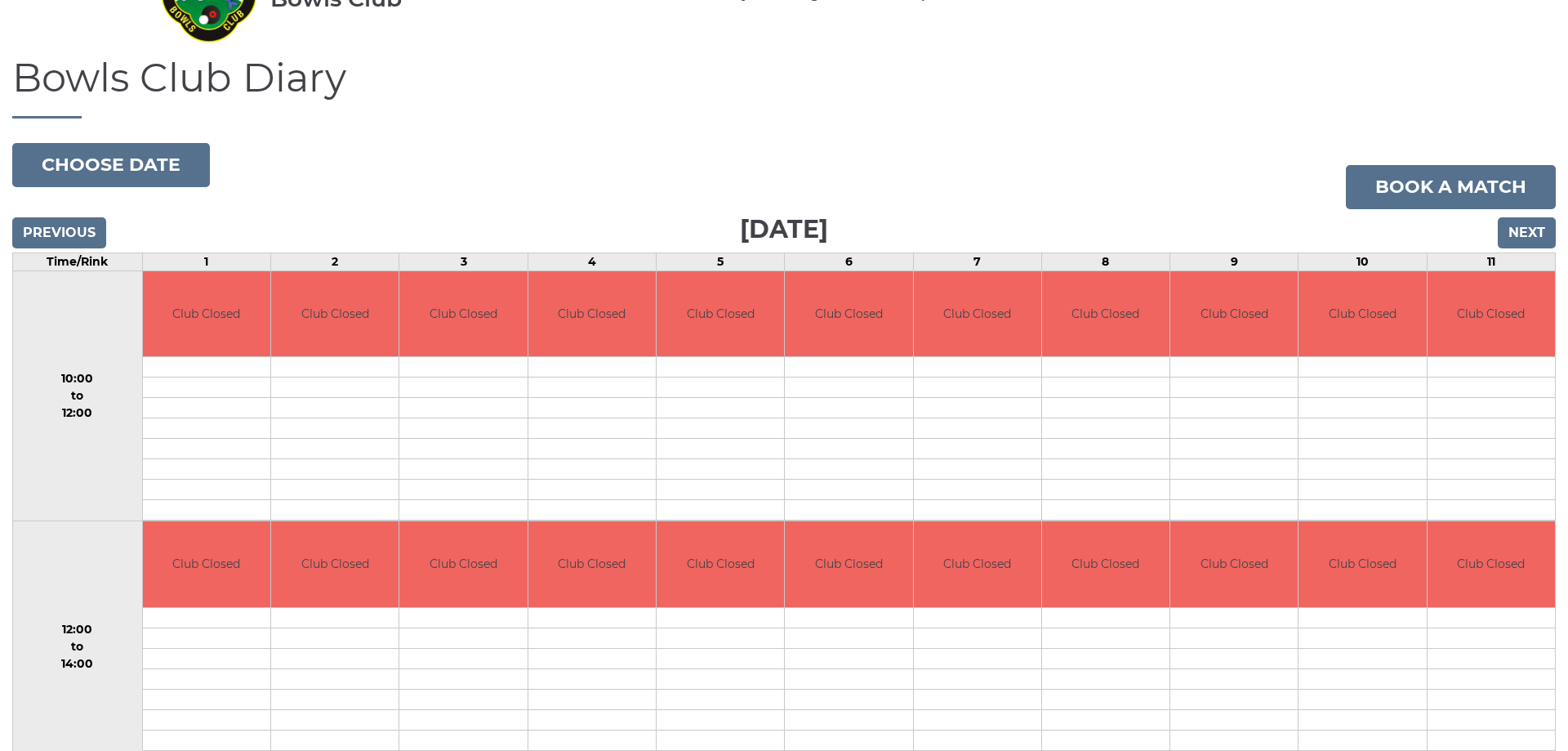
scroll to position [83, 0]
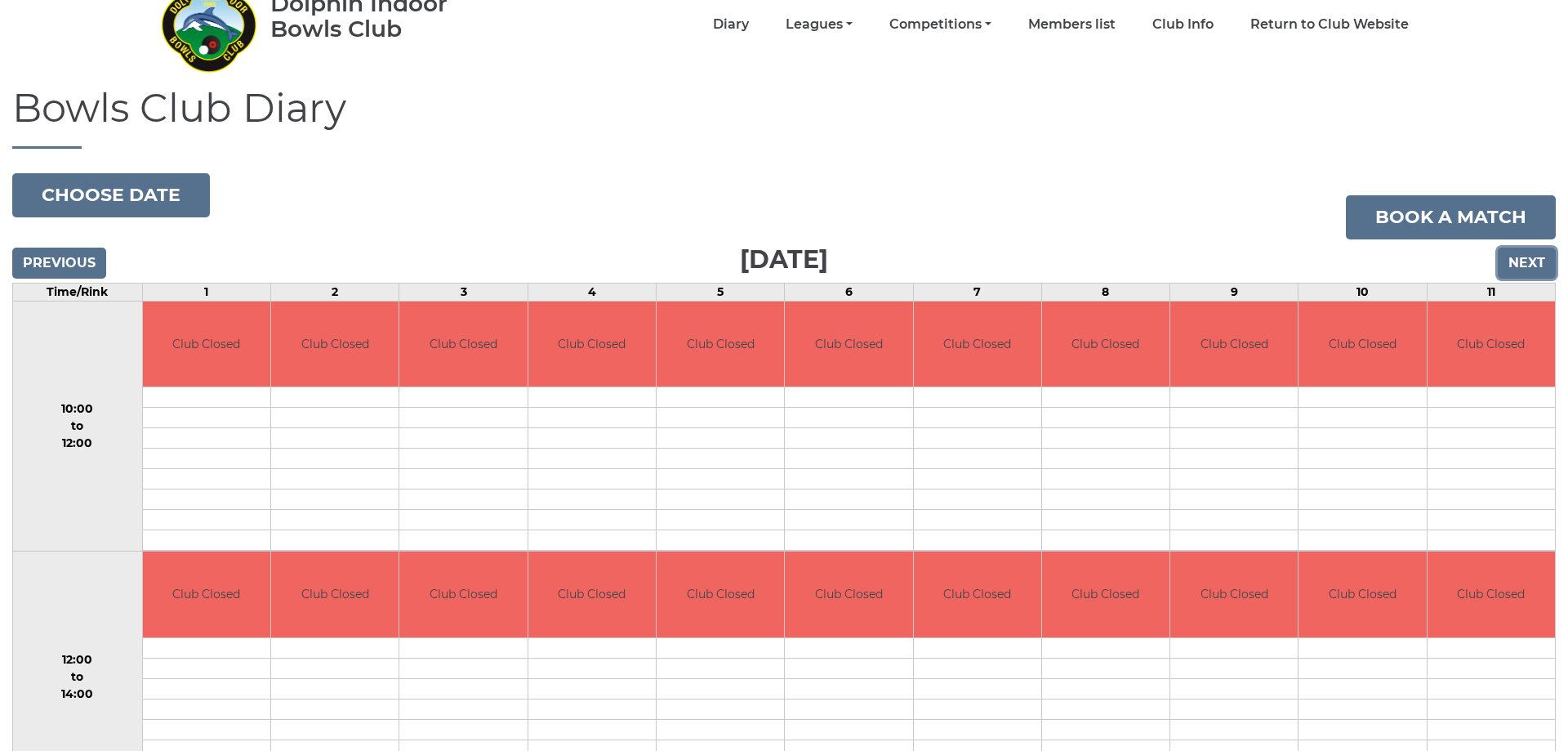
click at [1534, 258] on input "Next" at bounding box center [1526, 263] width 58 height 31
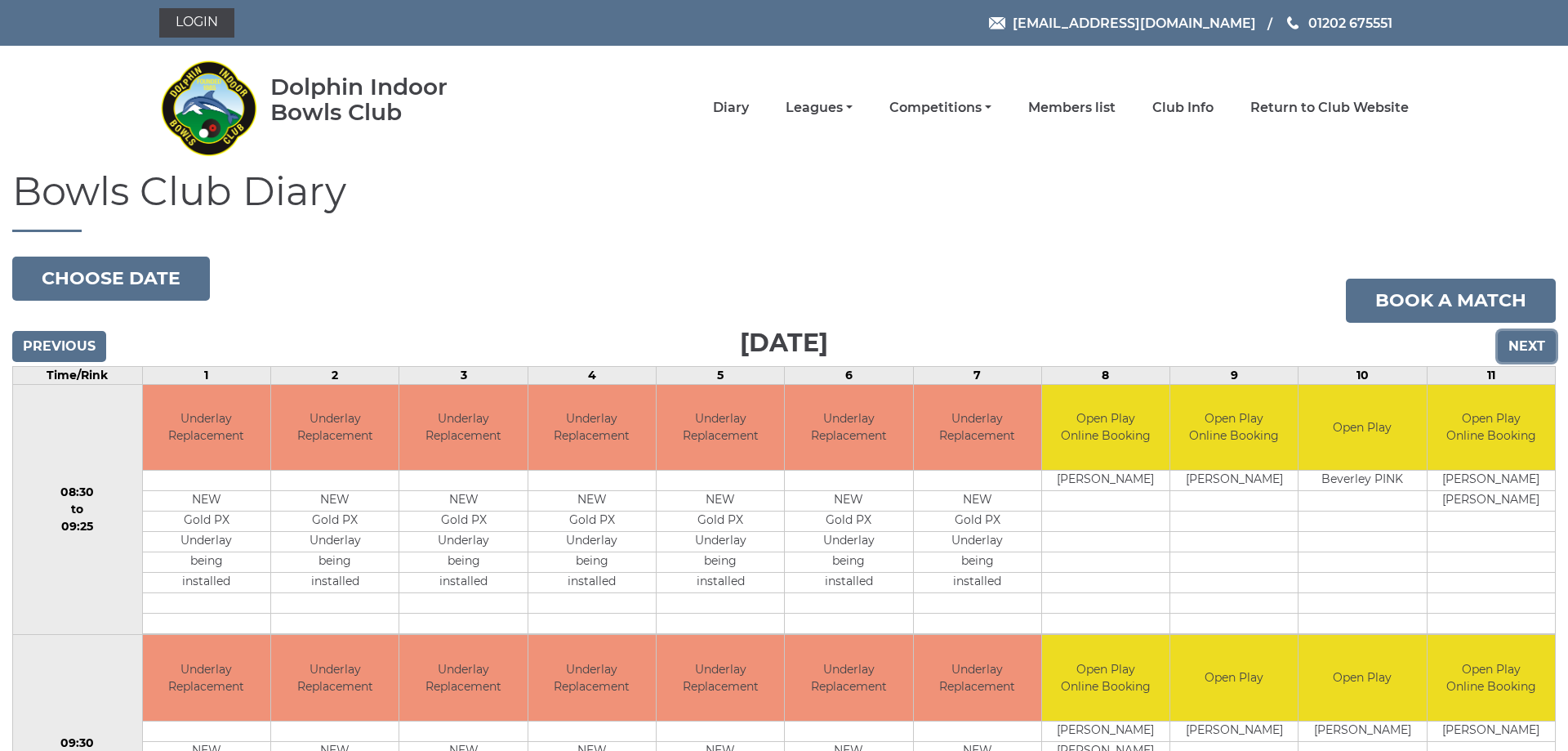
click at [1536, 349] on input "Next" at bounding box center [1526, 346] width 58 height 31
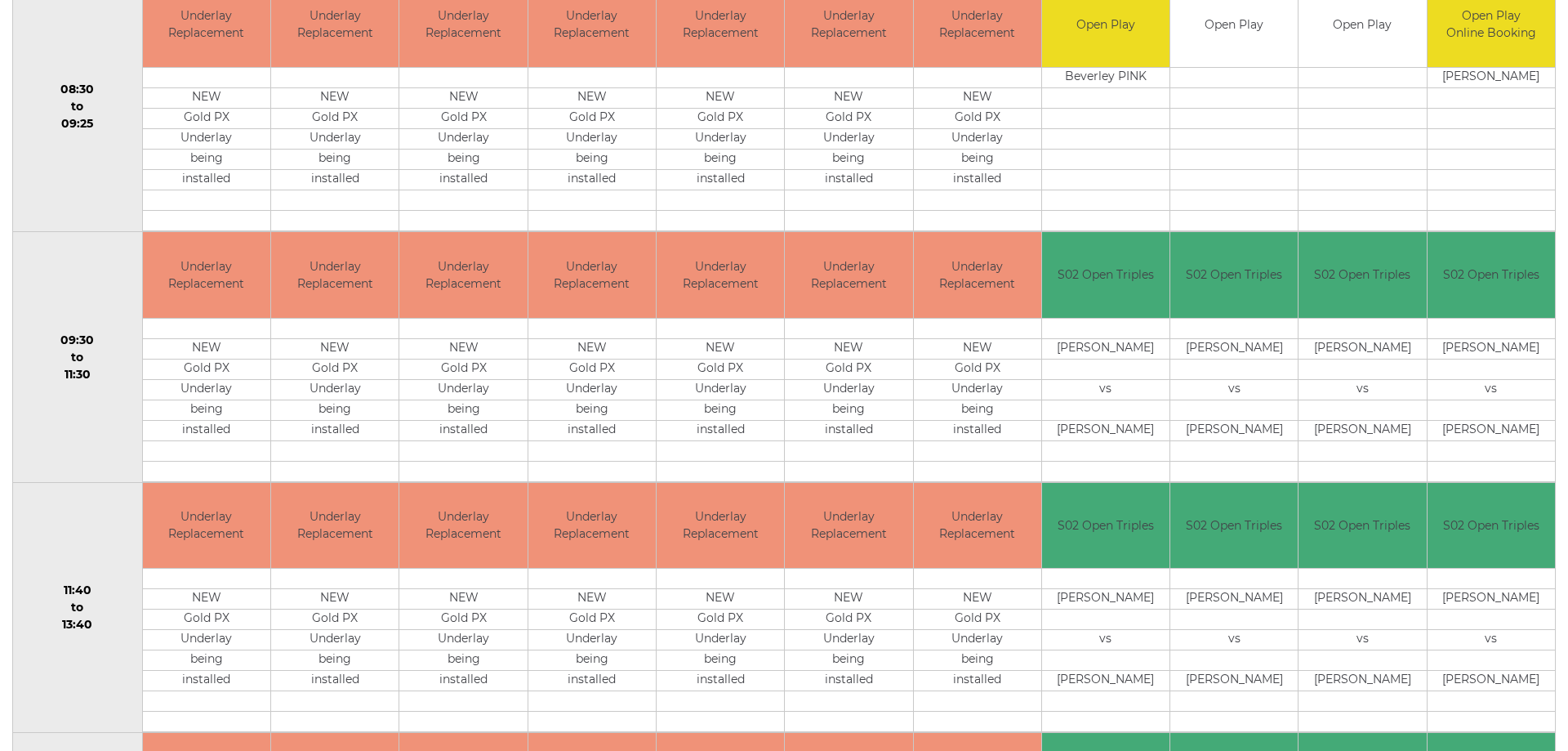
scroll to position [180, 0]
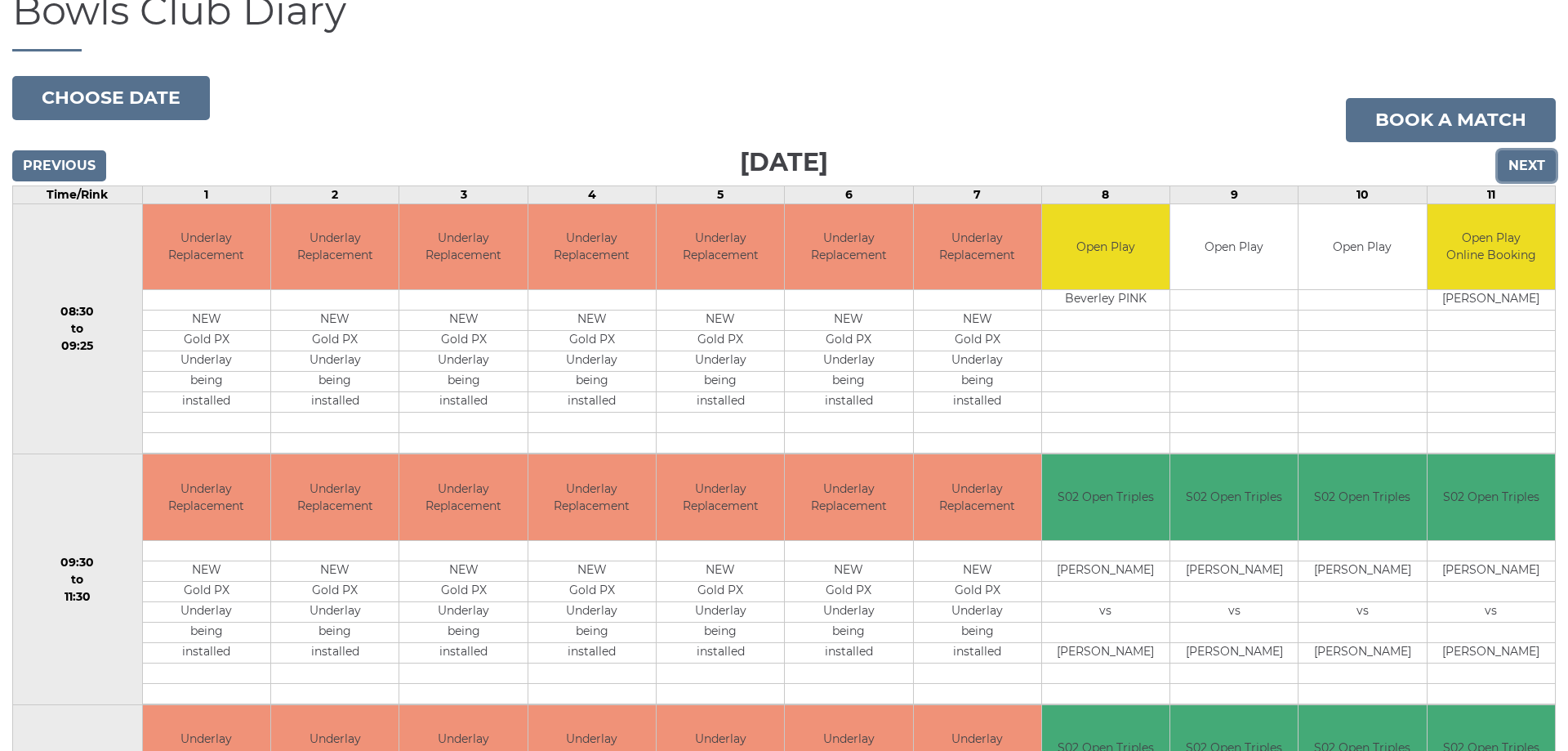
click at [1525, 162] on input "Next" at bounding box center [1526, 166] width 58 height 31
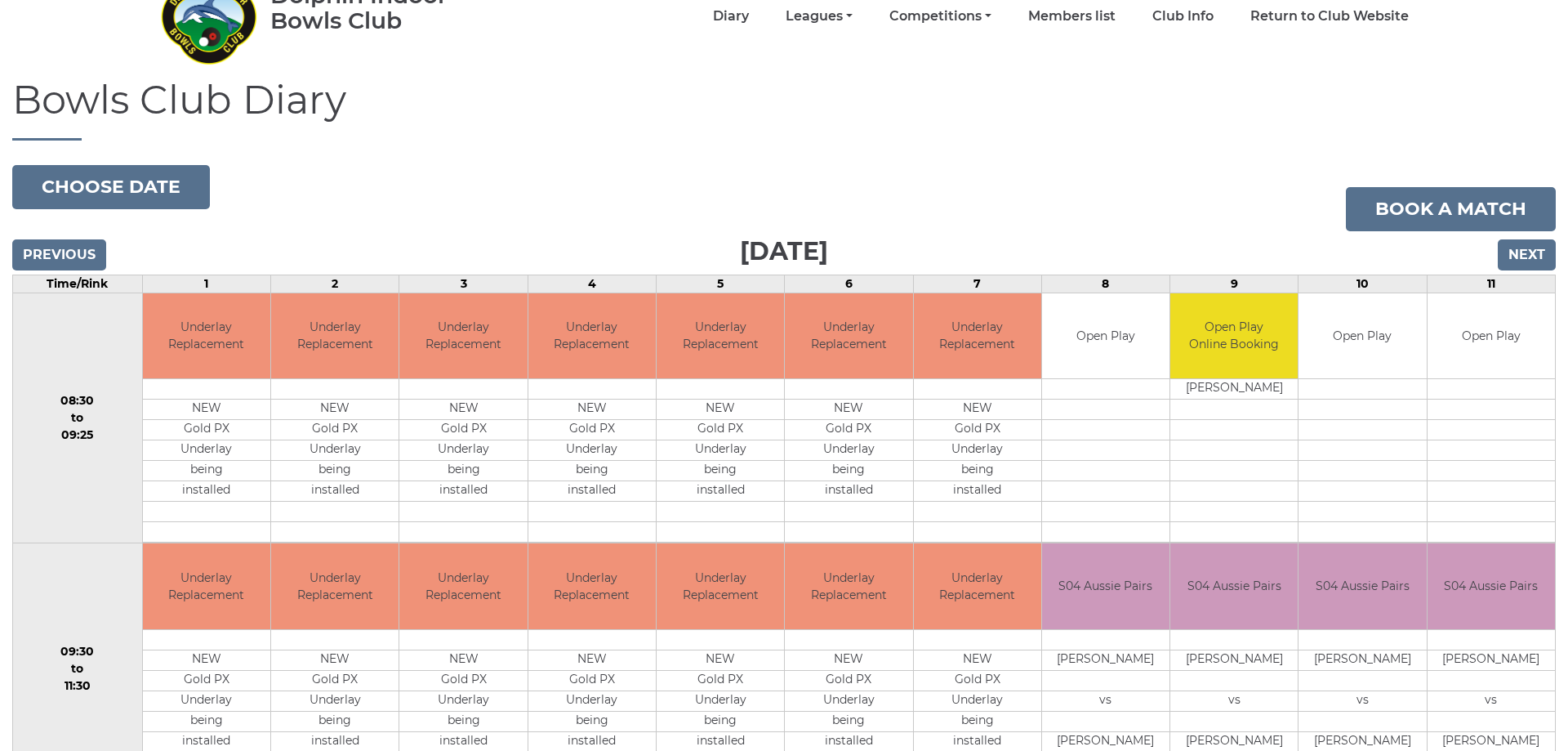
scroll to position [14, 0]
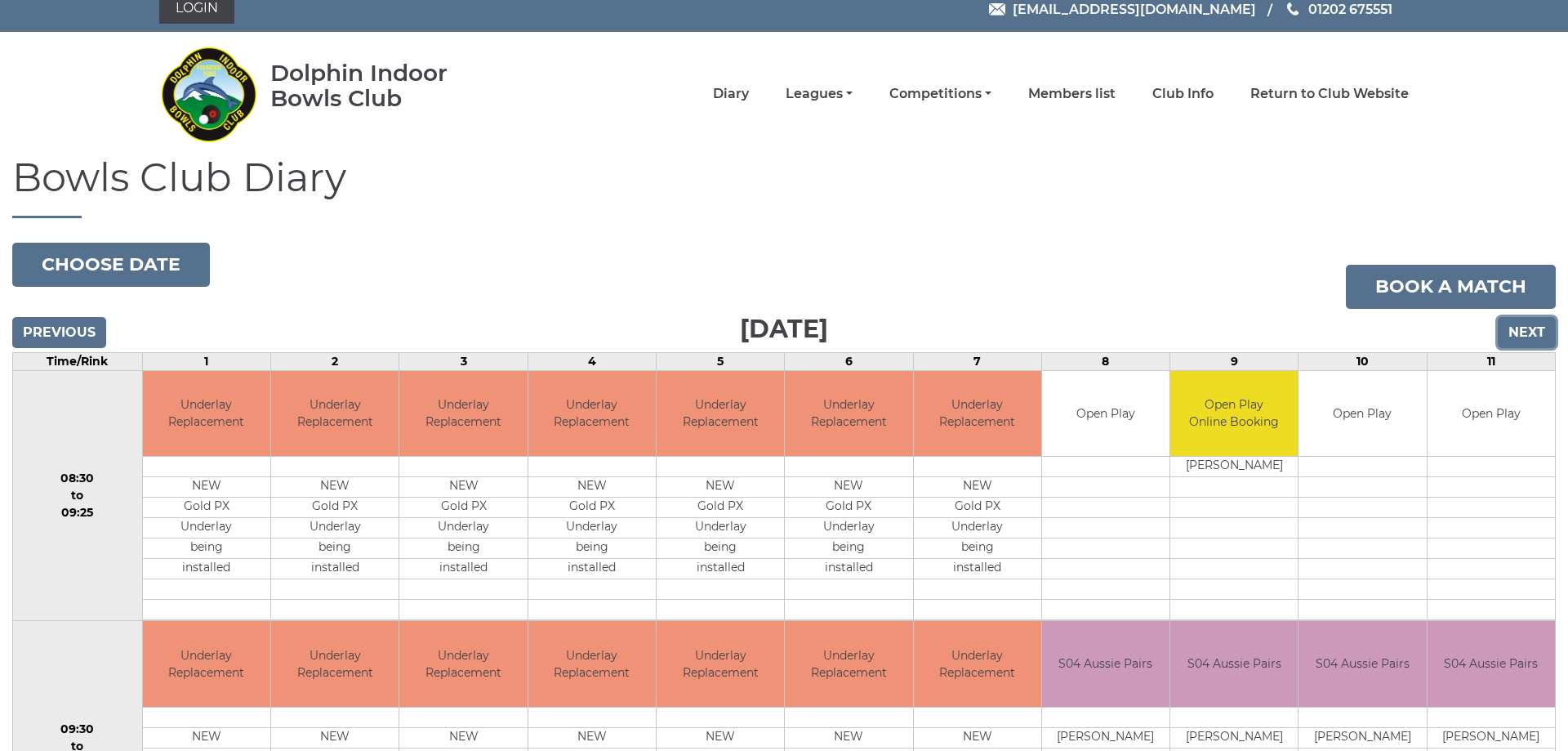
click at [1531, 324] on input "Next" at bounding box center [1526, 333] width 58 height 31
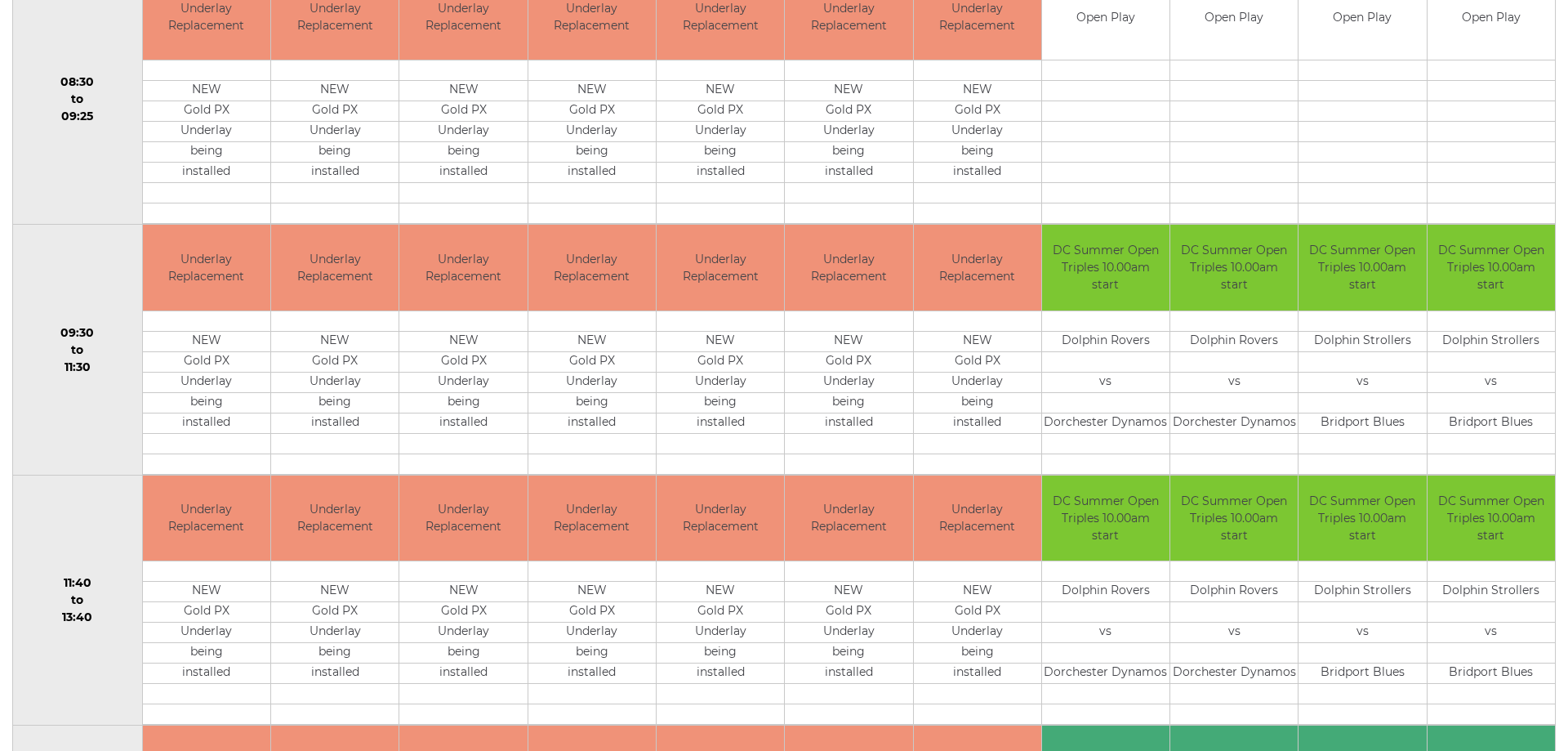
scroll to position [264, 0]
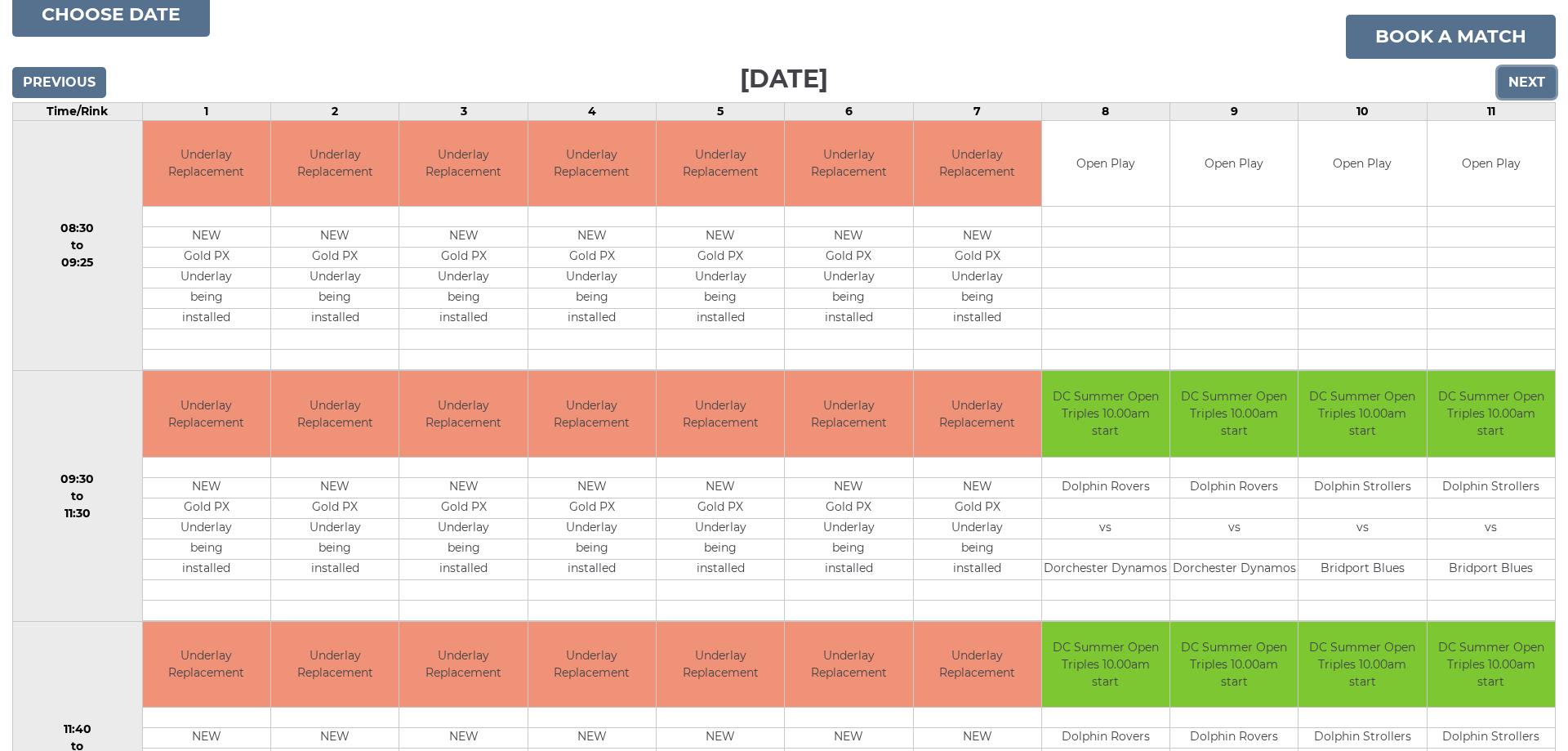
click at [1514, 82] on input "Next" at bounding box center [1526, 82] width 58 height 31
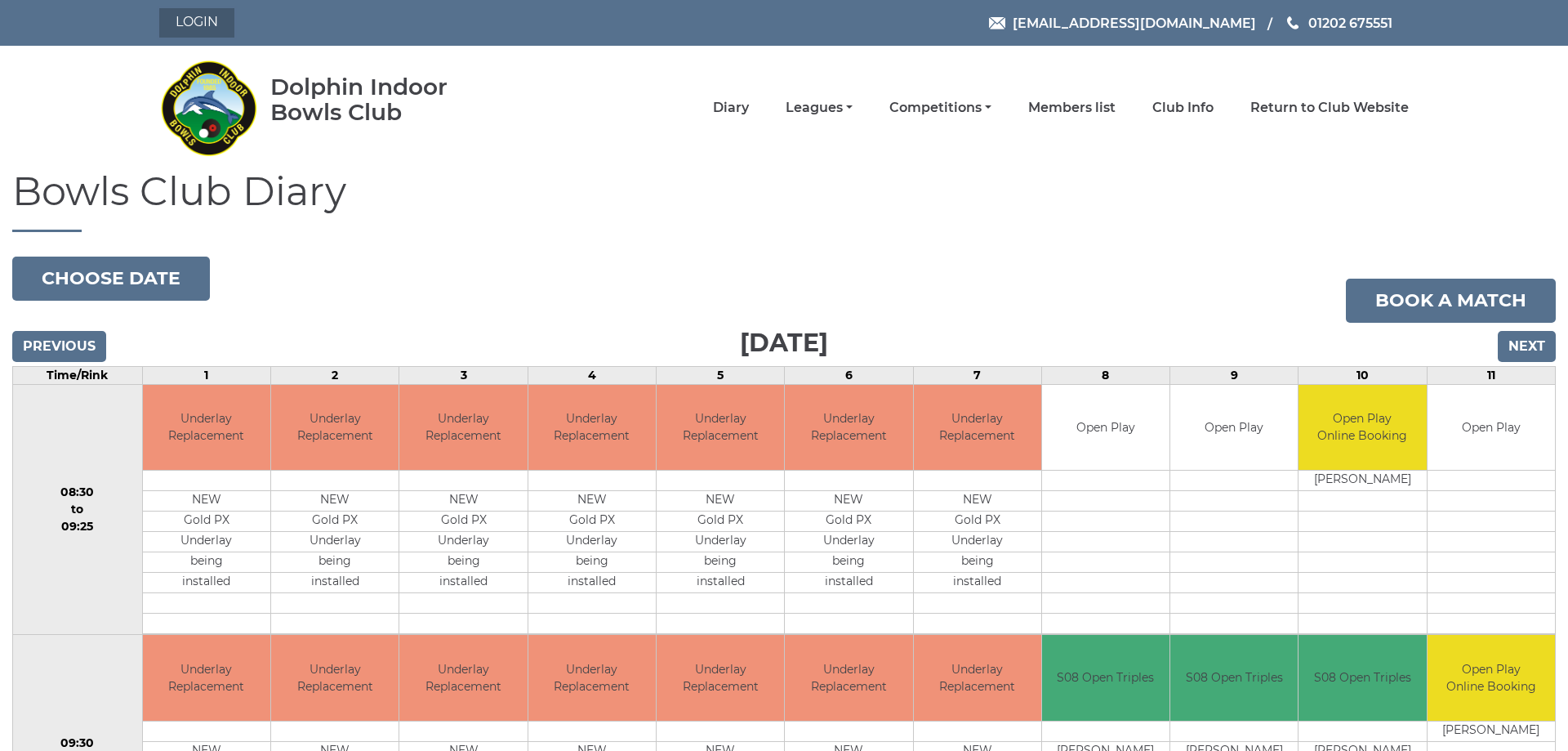
click at [200, 17] on link "Login" at bounding box center [196, 23] width 75 height 29
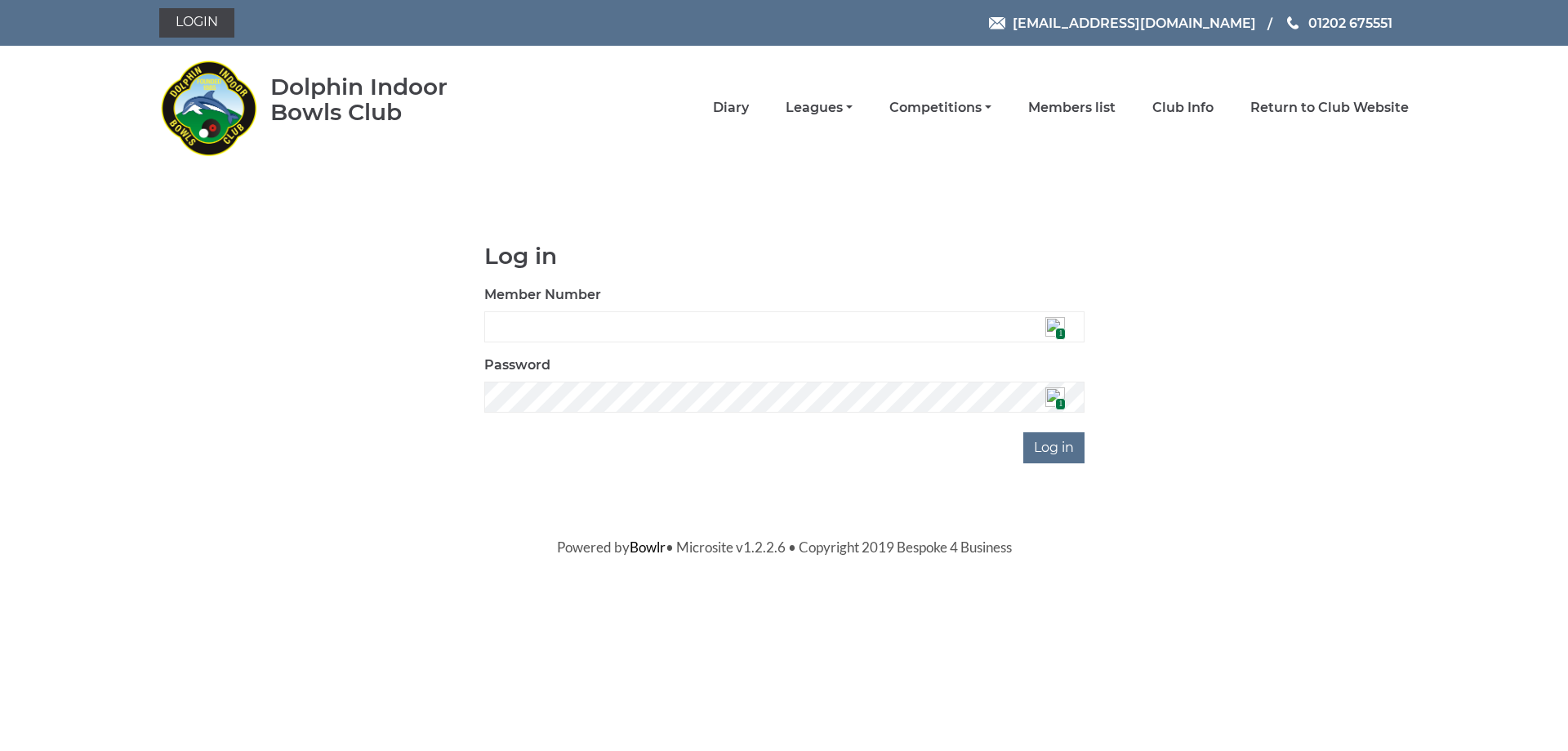
click at [1058, 330] on span "1" at bounding box center [1060, 333] width 10 height 12
type input "2245"
click at [1035, 452] on input "Log in" at bounding box center [1053, 448] width 61 height 31
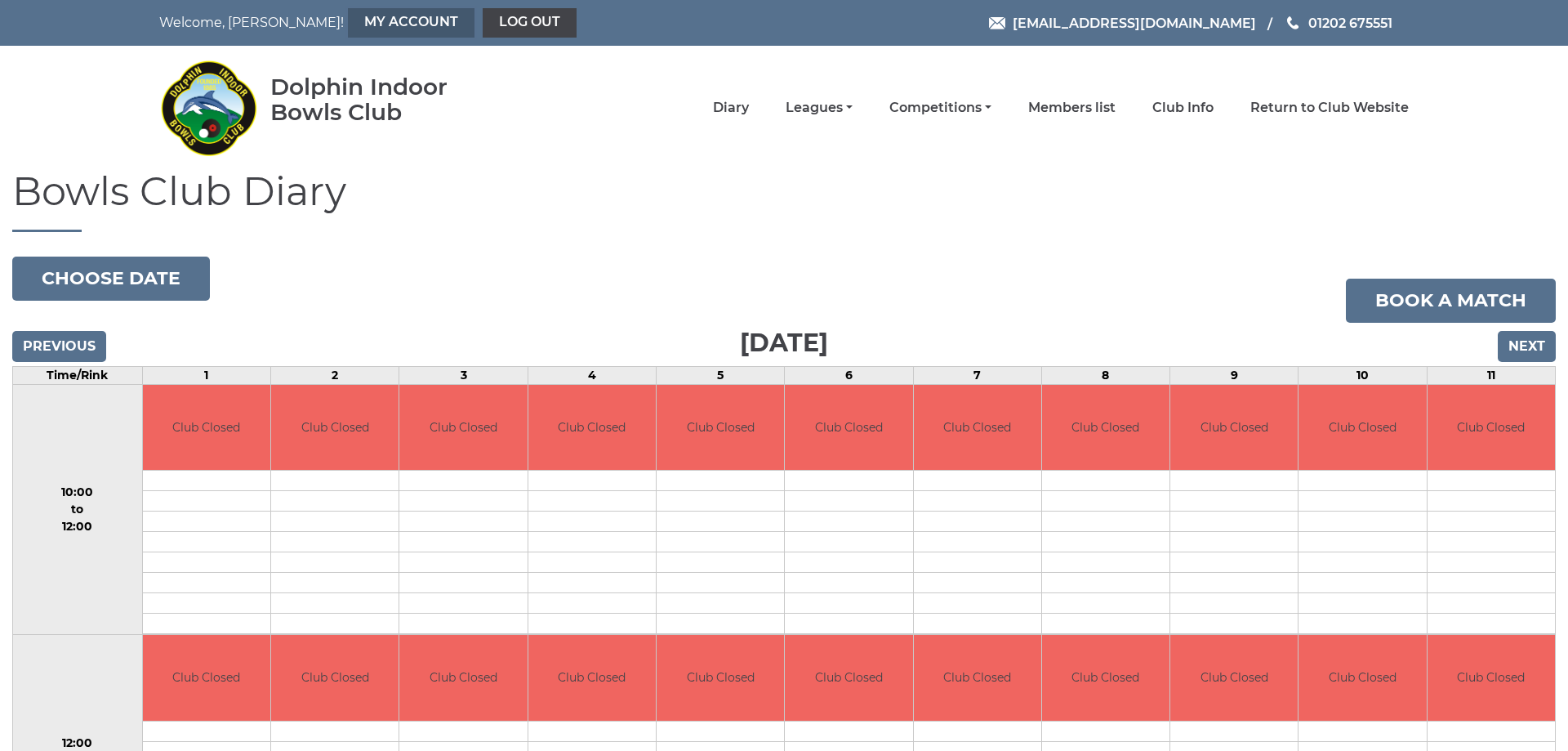
click at [348, 15] on link "My Account" at bounding box center [411, 23] width 126 height 29
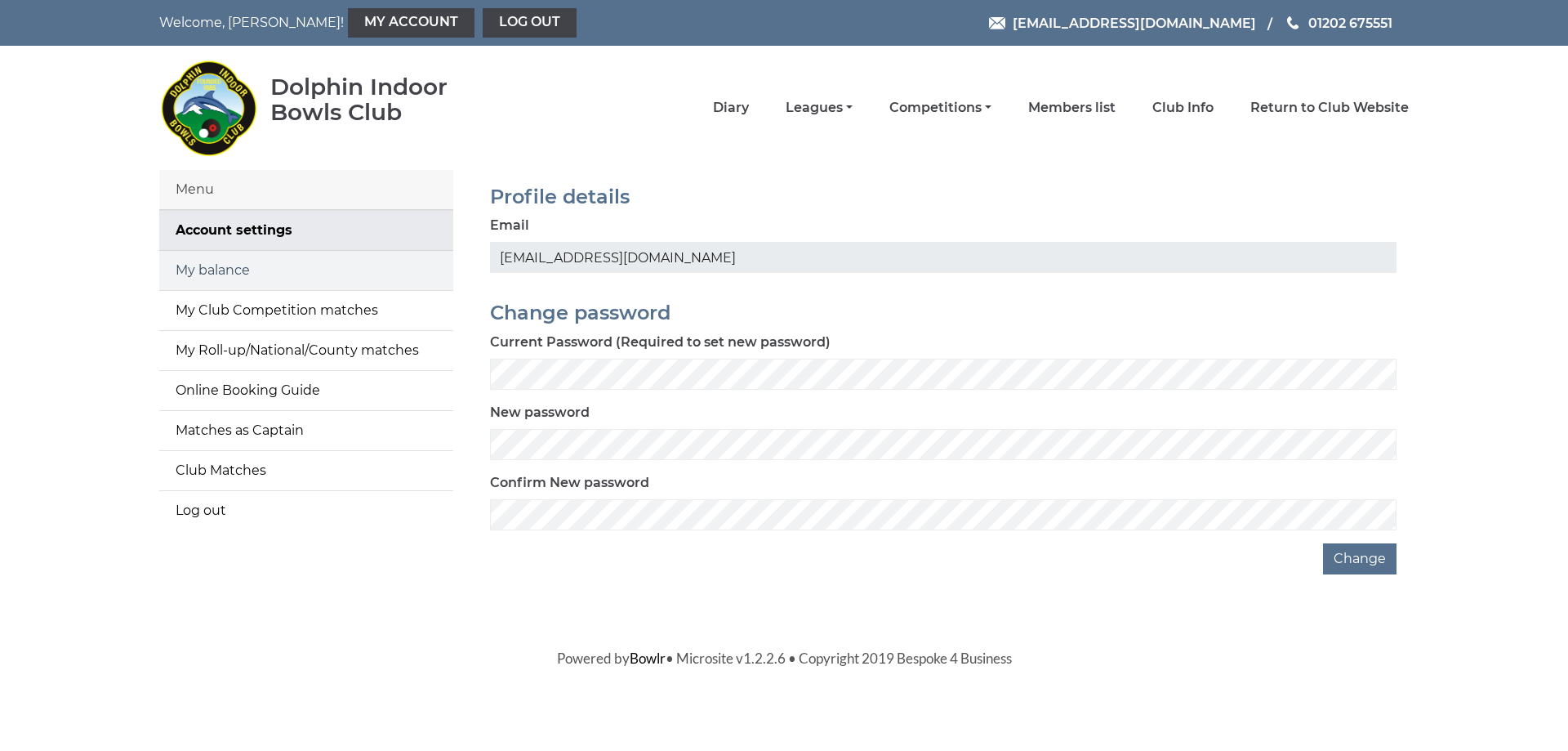
click at [255, 271] on link "My balance" at bounding box center [306, 271] width 294 height 40
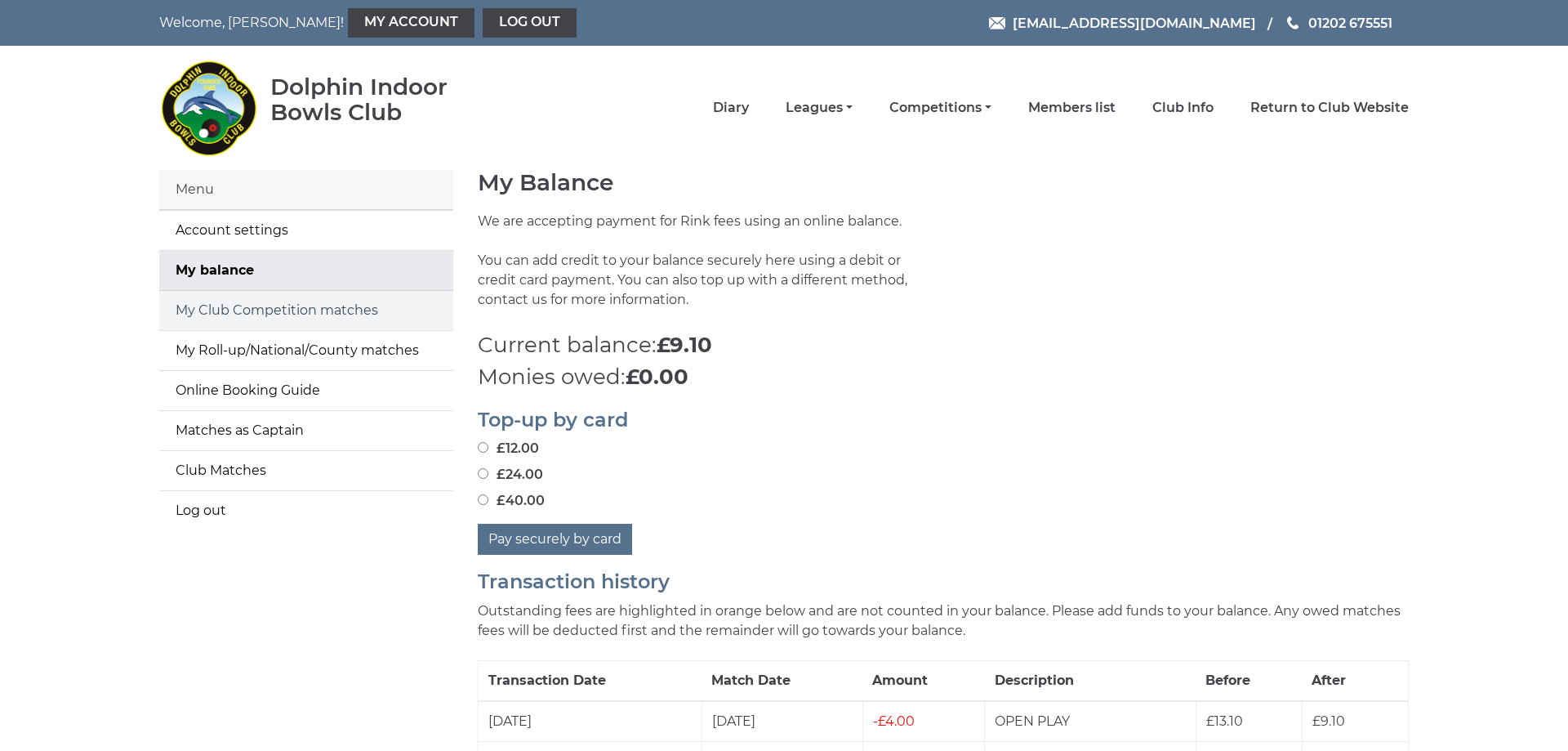
click at [299, 308] on link "My Club Competition matches" at bounding box center [306, 310] width 294 height 40
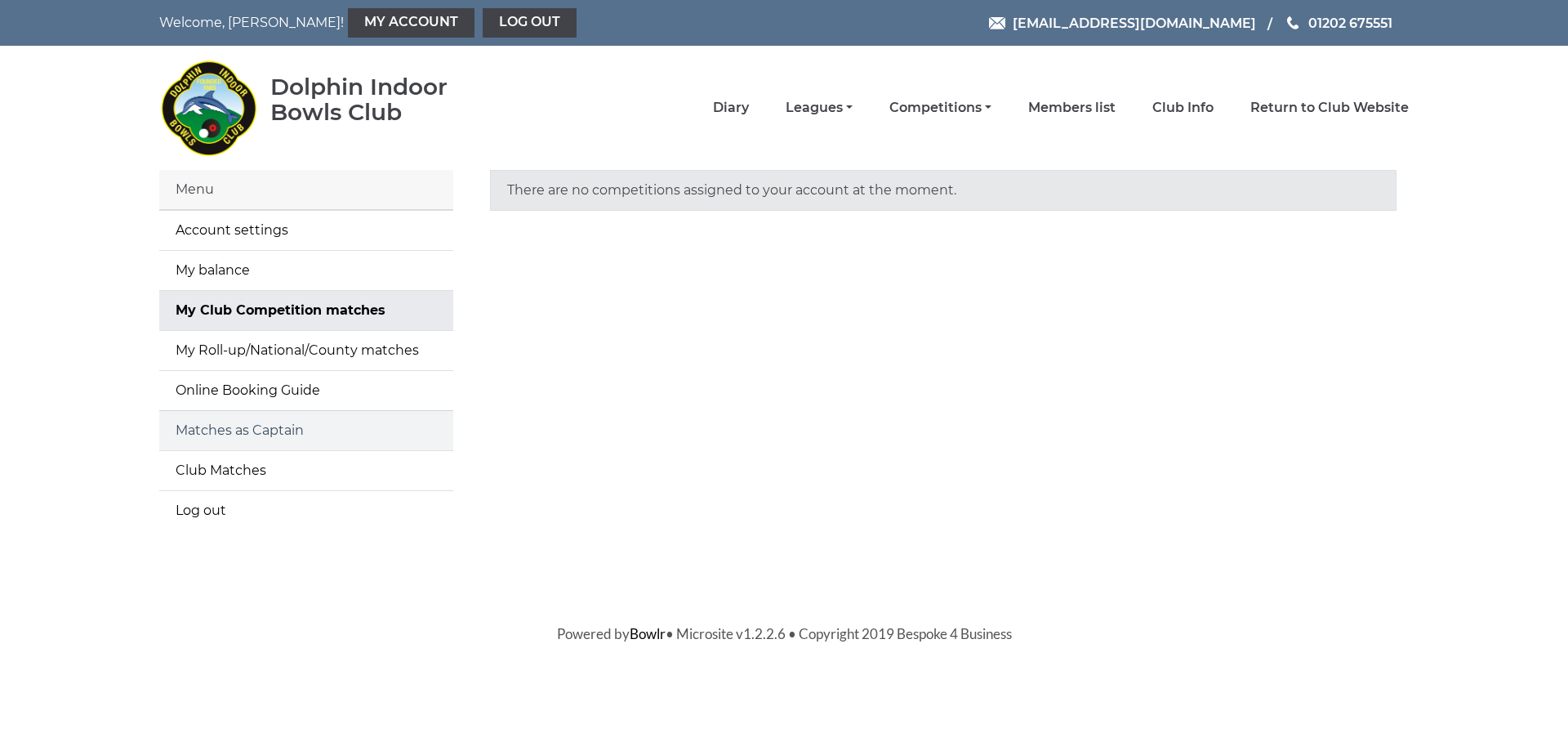
click at [278, 429] on link "Matches as Captain" at bounding box center [306, 430] width 294 height 40
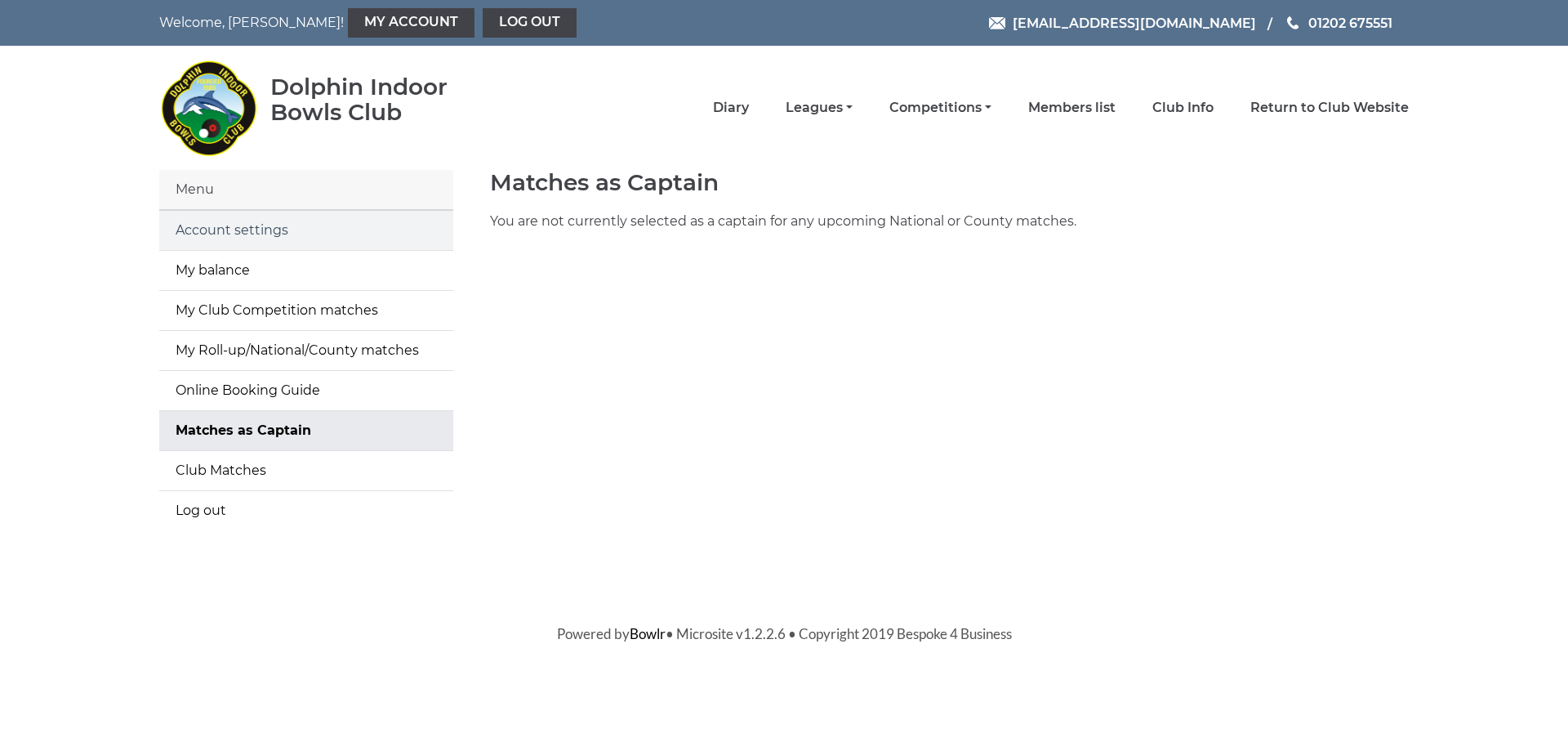
click at [256, 239] on link "Account settings" at bounding box center [306, 230] width 294 height 40
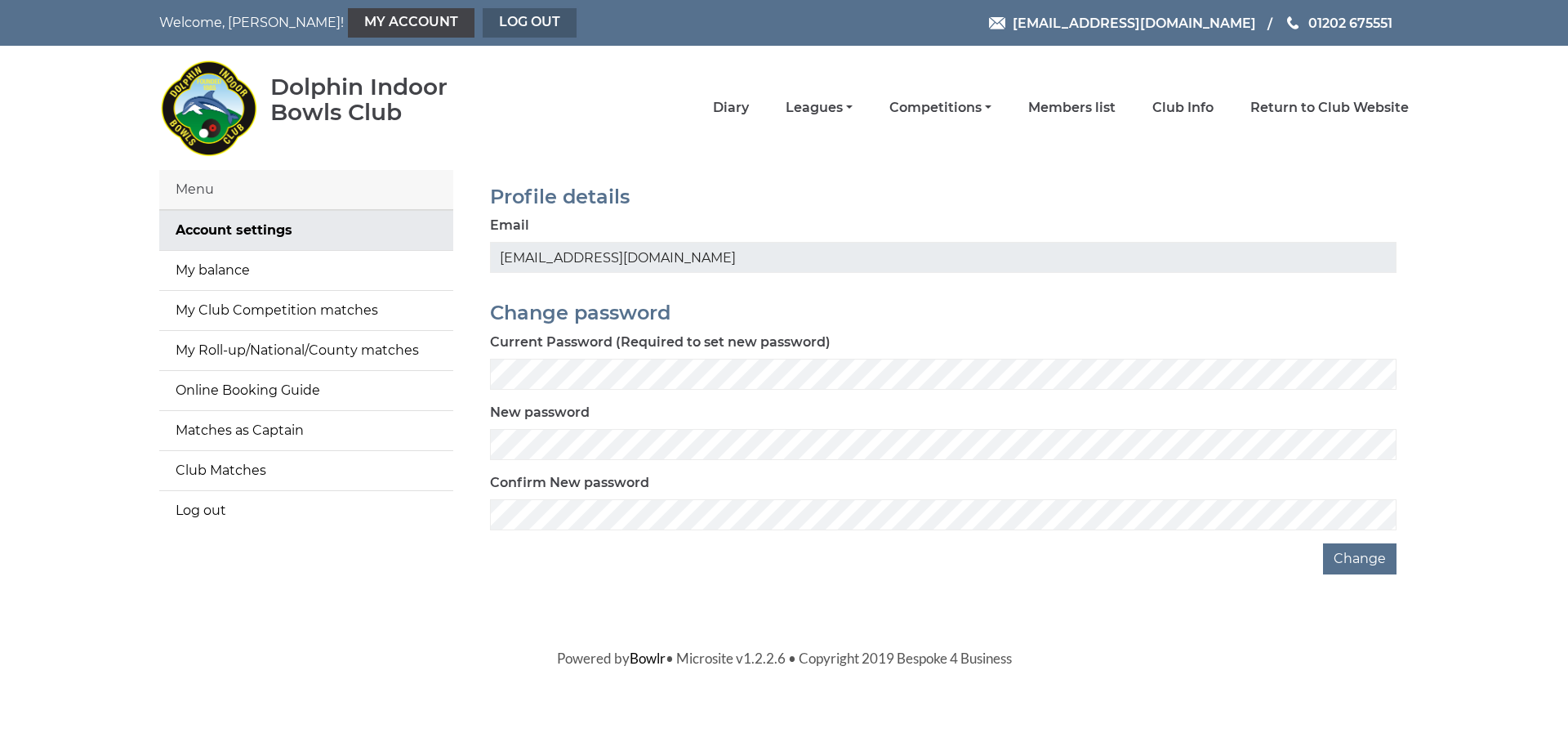
click at [483, 25] on link "Log out" at bounding box center [529, 23] width 94 height 29
